Goal: Task Accomplishment & Management: Complete application form

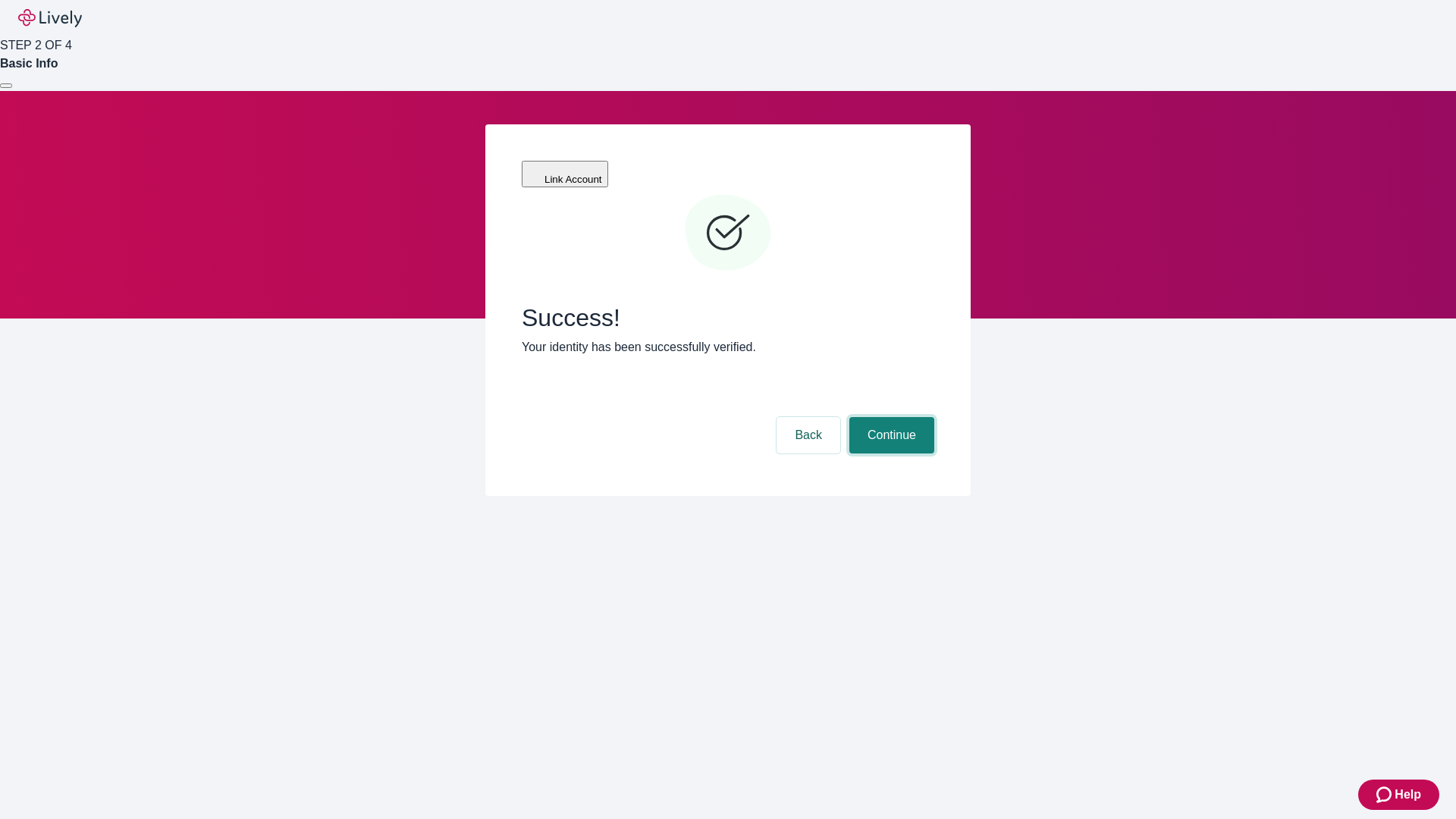
click at [889, 417] on button "Continue" at bounding box center [891, 435] width 85 height 36
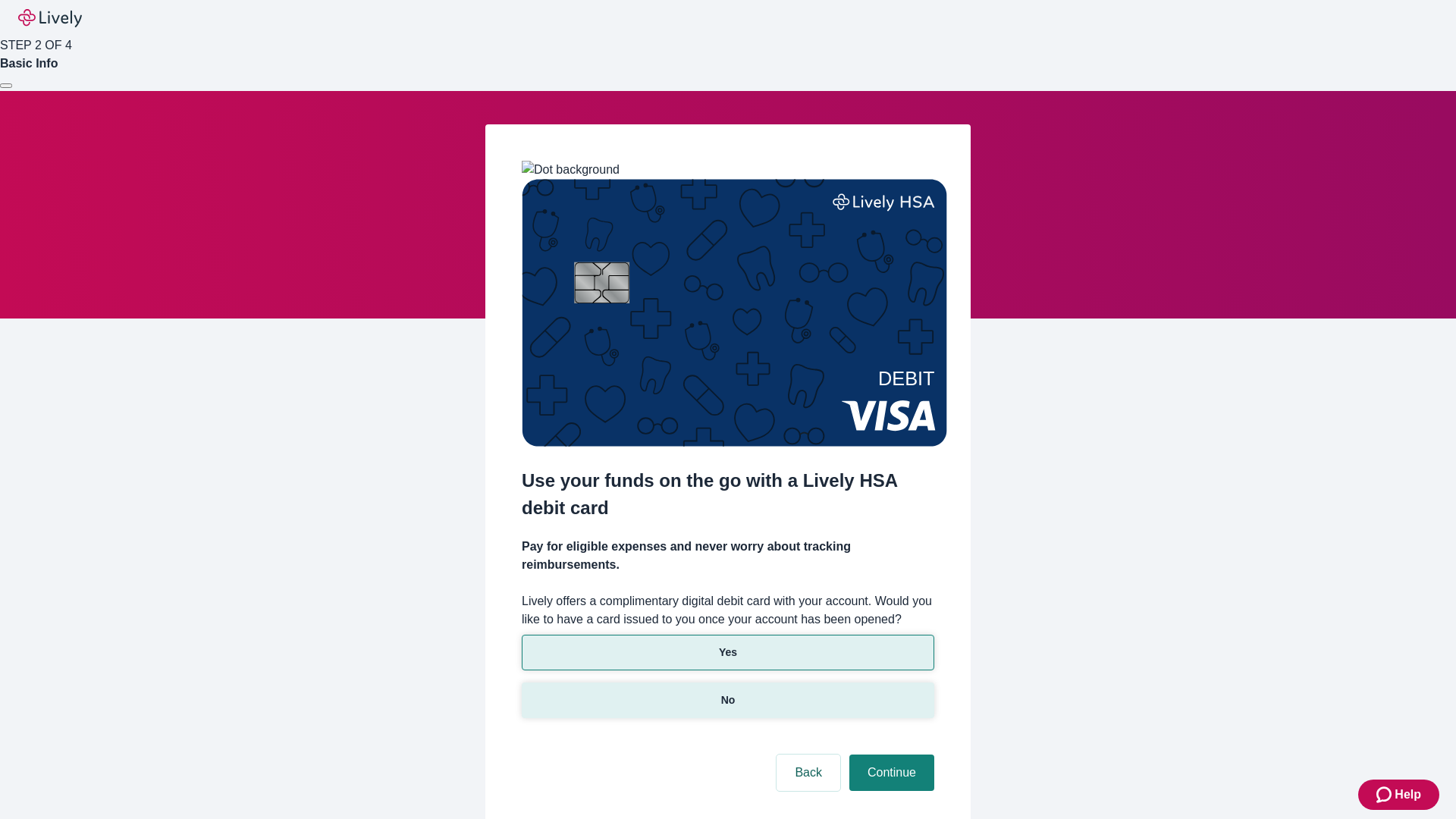
click at [727, 692] on p "No" at bounding box center [728, 700] width 14 height 16
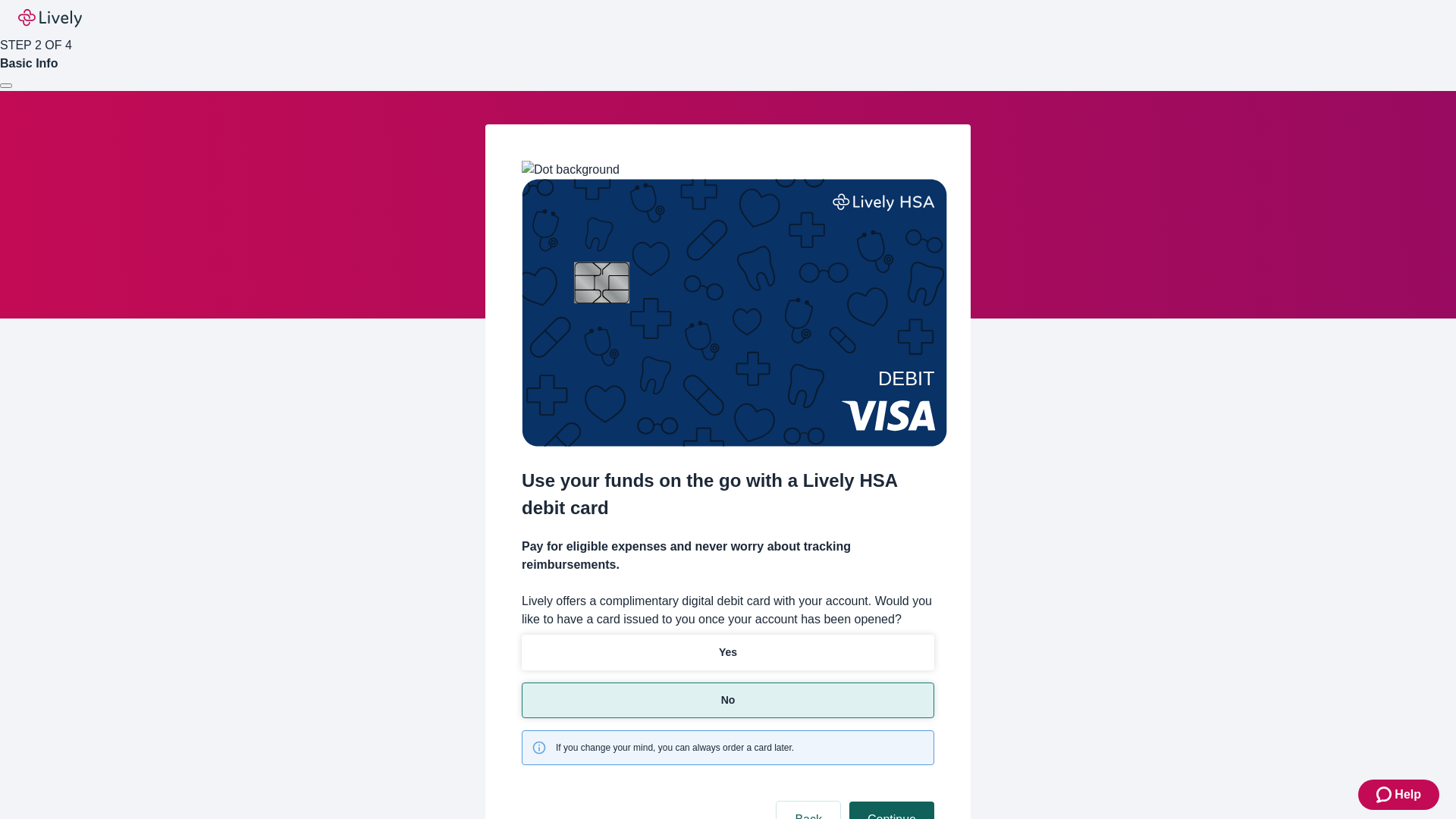
click at [889, 801] on button "Continue" at bounding box center [891, 819] width 85 height 36
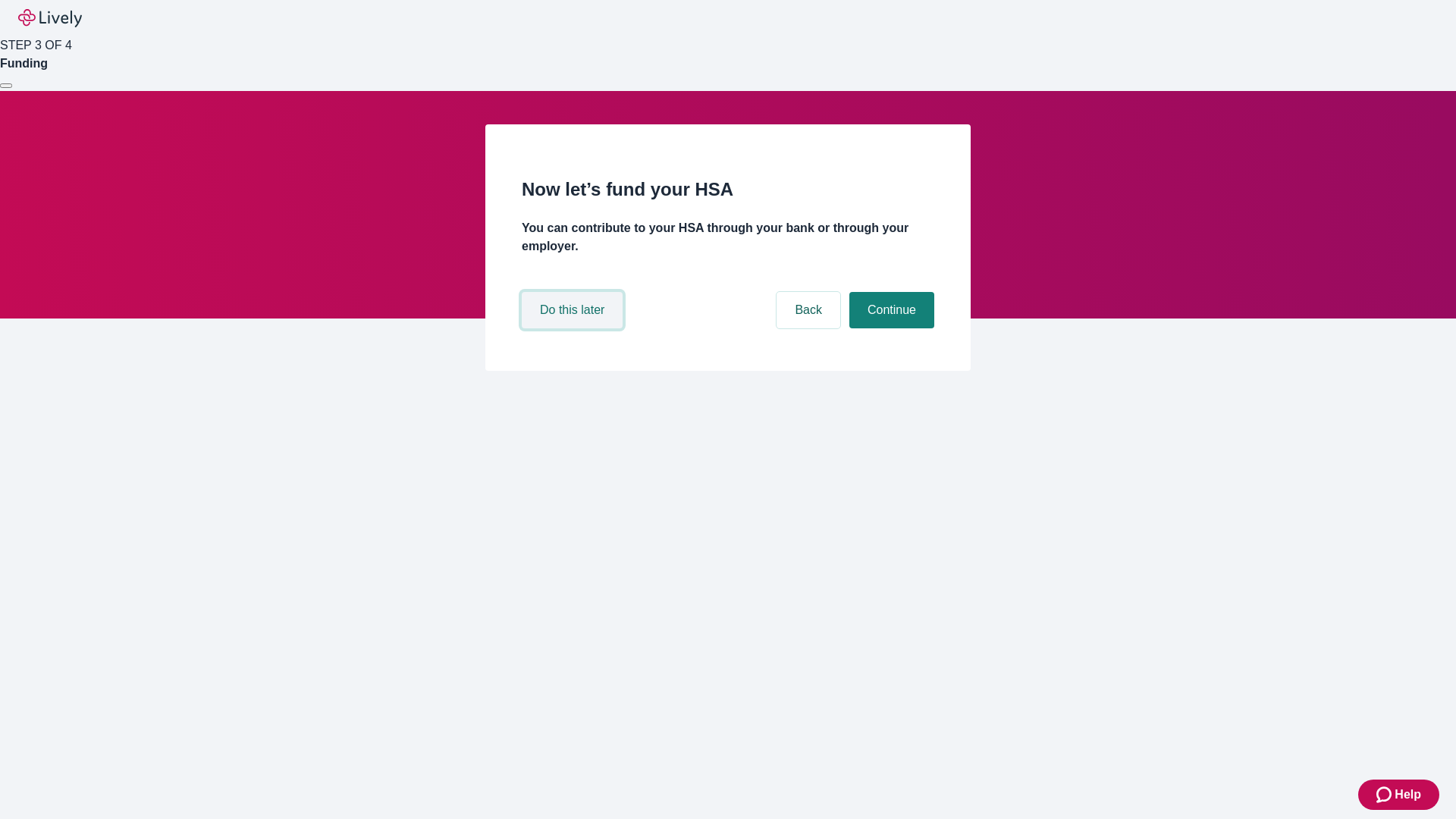
click at [574, 328] on button "Do this later" at bounding box center [572, 310] width 101 height 36
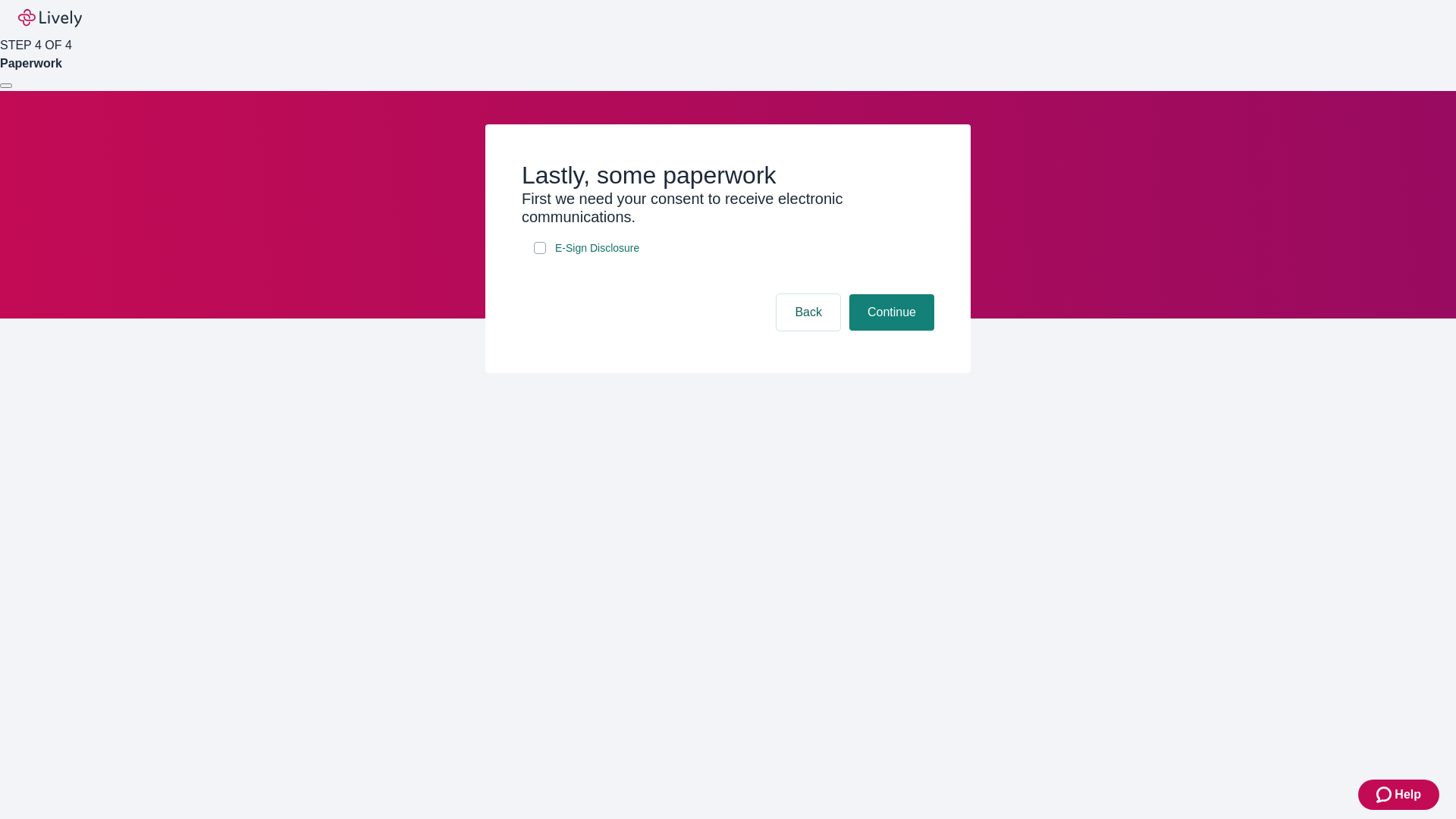
click at [539, 254] on input "E-Sign Disclosure" at bounding box center [539, 247] width 12 height 12
checkbox input "true"
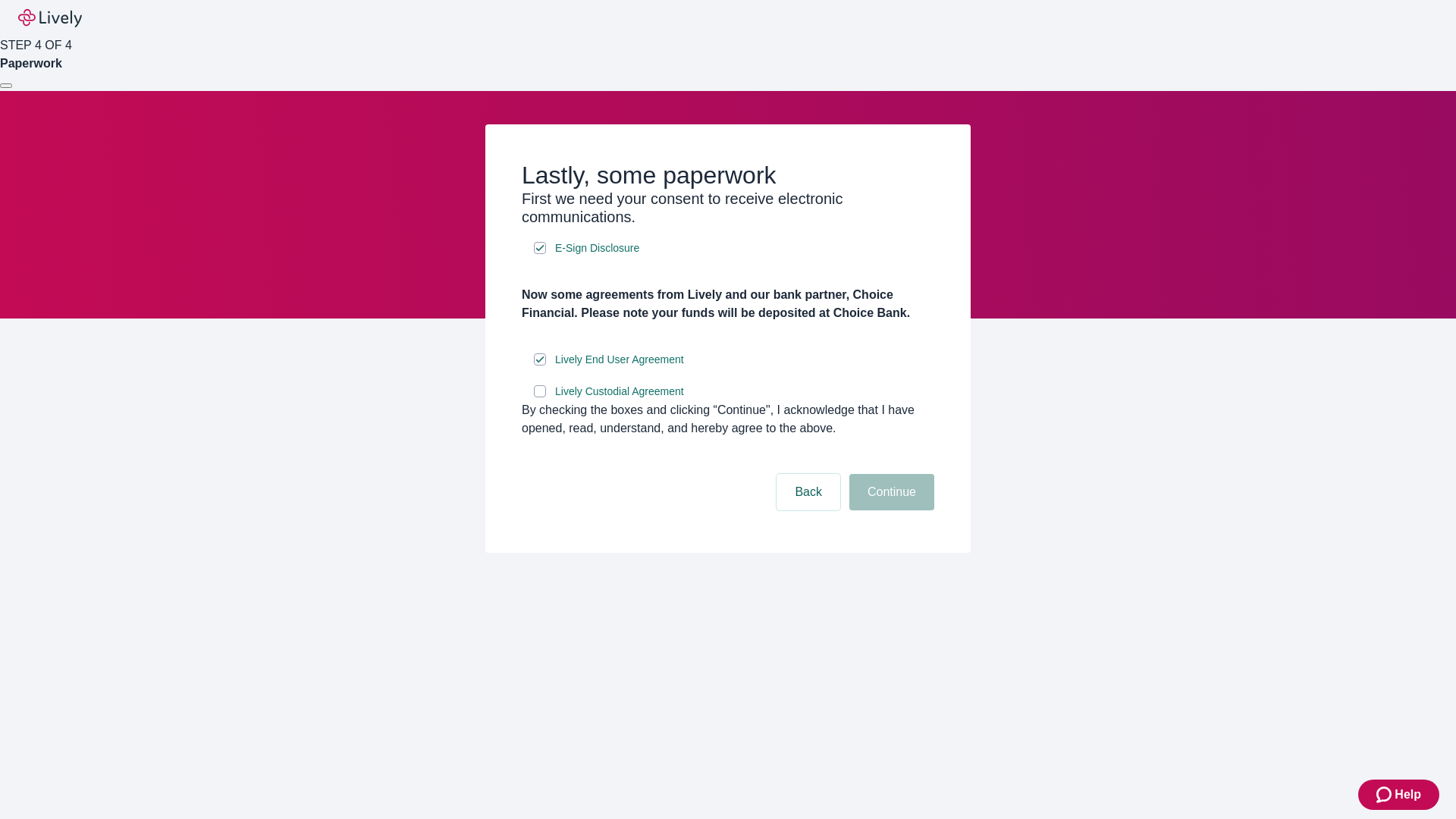
click at [539, 397] on input "Lively Custodial Agreement" at bounding box center [539, 391] width 12 height 12
checkbox input "true"
click at [889, 511] on button "Continue" at bounding box center [891, 492] width 85 height 36
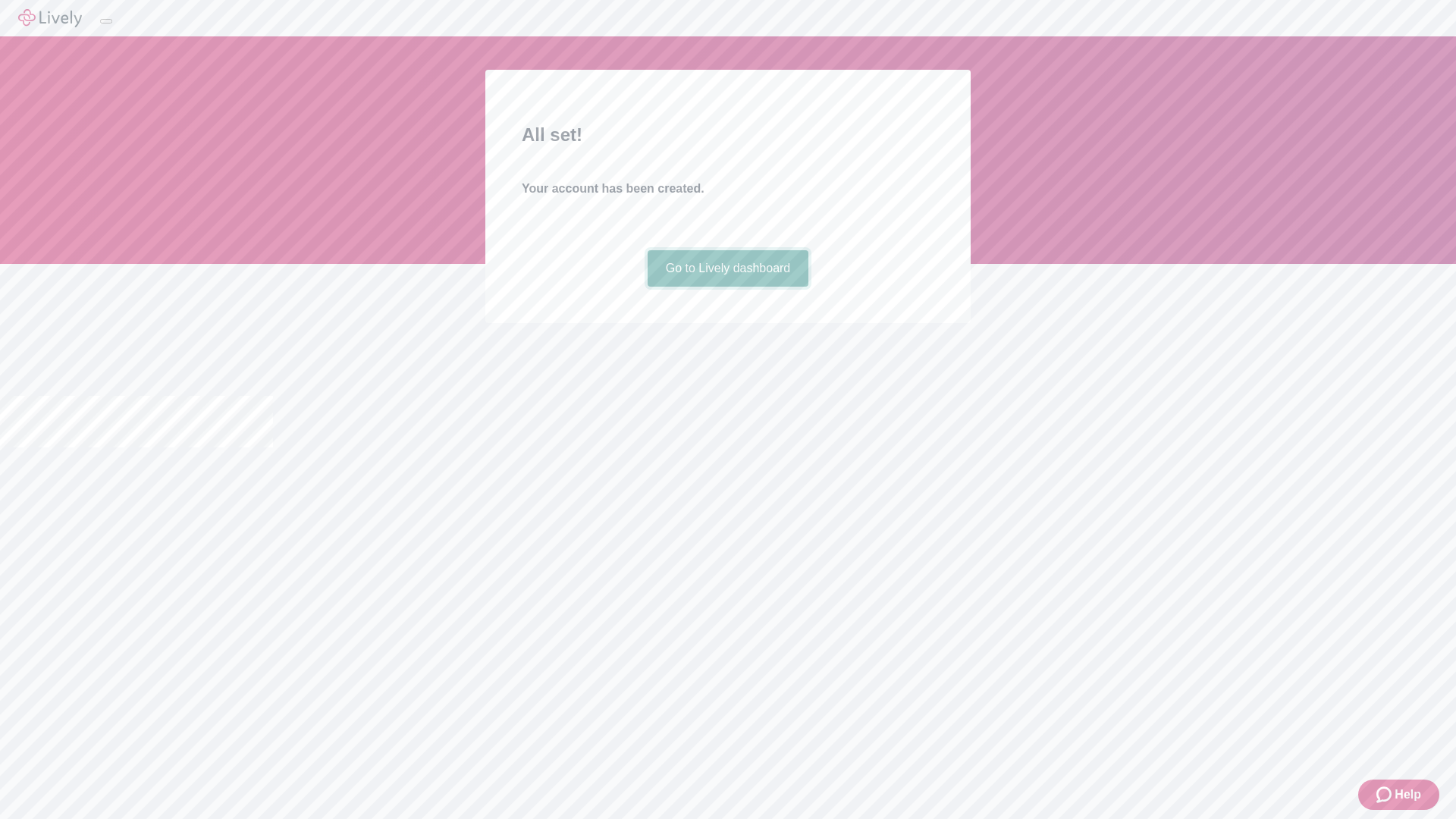
click at [727, 287] on link "Go to Lively dashboard" at bounding box center [728, 268] width 161 height 36
